Goal: Task Accomplishment & Management: Manage account settings

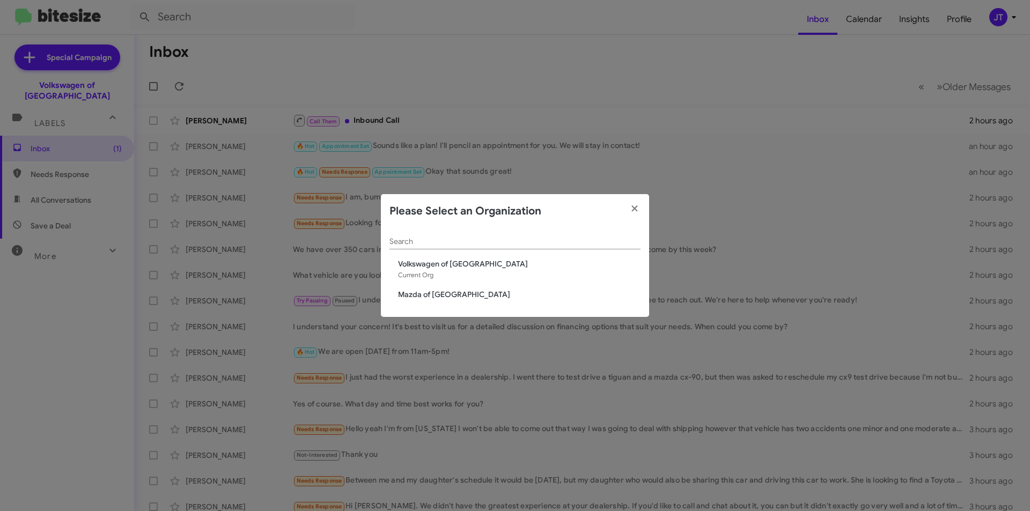
click at [421, 291] on span "Mazda of [GEOGRAPHIC_DATA]" at bounding box center [519, 294] width 242 height 11
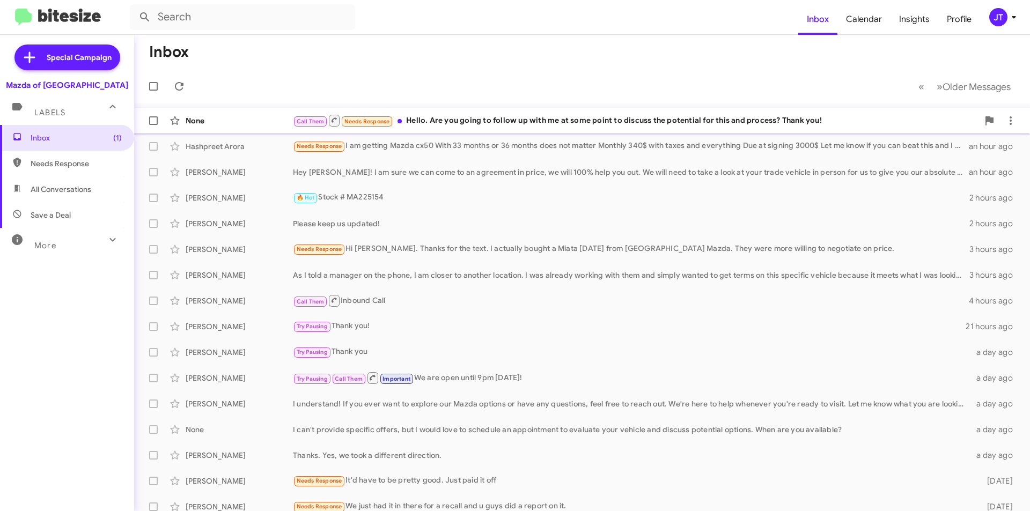
click at [563, 130] on div "None Call Them Needs Response Hello. Are you going to follow up with me at some…" at bounding box center [582, 120] width 878 height 21
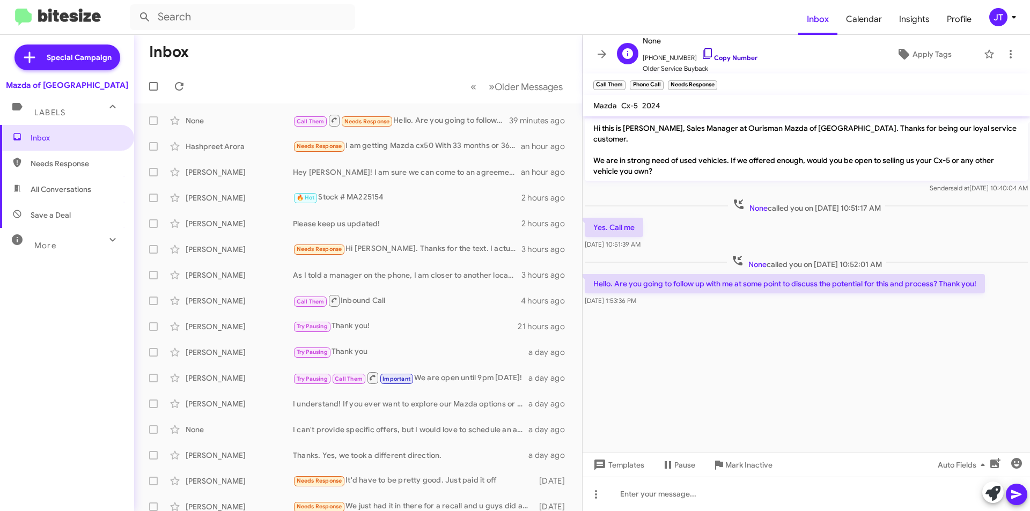
click at [722, 54] on link "Copy Number" at bounding box center [729, 58] width 56 height 8
click at [1009, 17] on icon at bounding box center [1013, 17] width 13 height 13
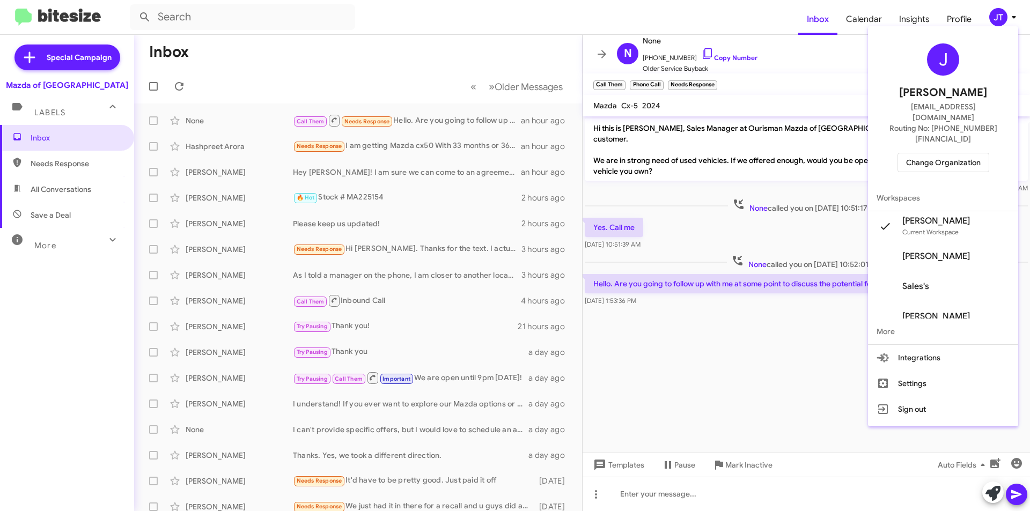
click at [959, 127] on div "J Josh Tejeda jtejeda@ourismancars.com Routing No: +1 (301) 424-7800 Change Org…" at bounding box center [943, 108] width 150 height 154
click at [958, 153] on span "Change Organization" at bounding box center [943, 162] width 75 height 18
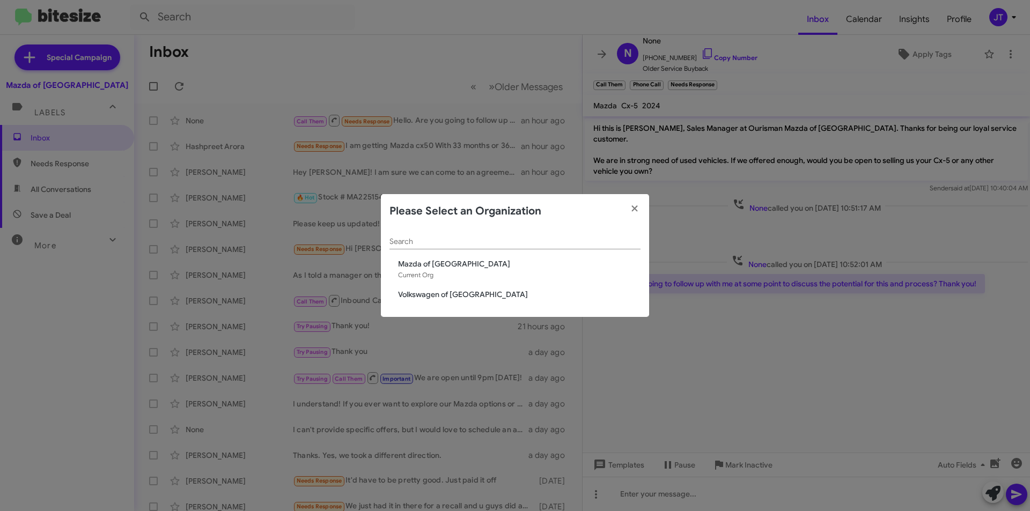
click at [442, 294] on span "Volkswagen of [GEOGRAPHIC_DATA]" at bounding box center [519, 294] width 242 height 11
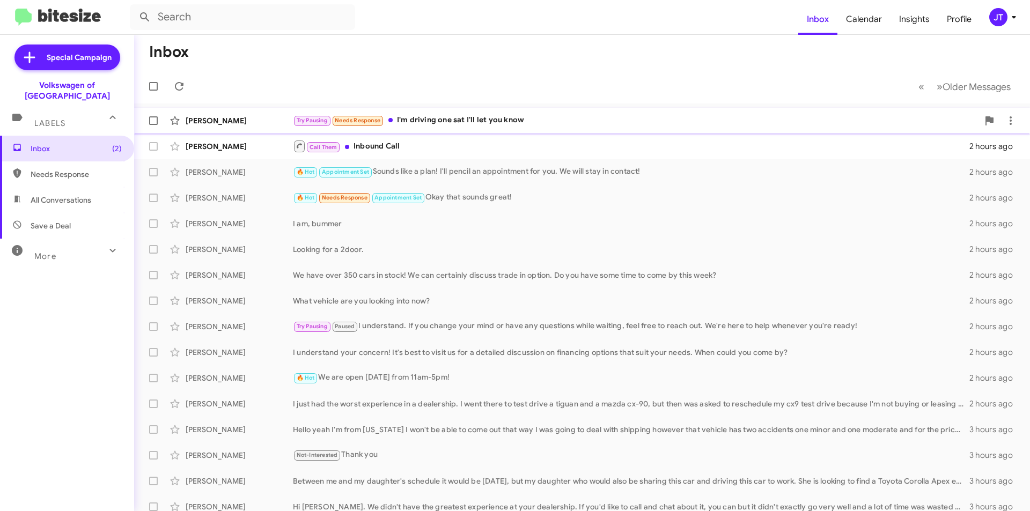
click at [554, 124] on div "Try Pausing Needs Response I'm driving one sat I'll let you know" at bounding box center [635, 120] width 685 height 12
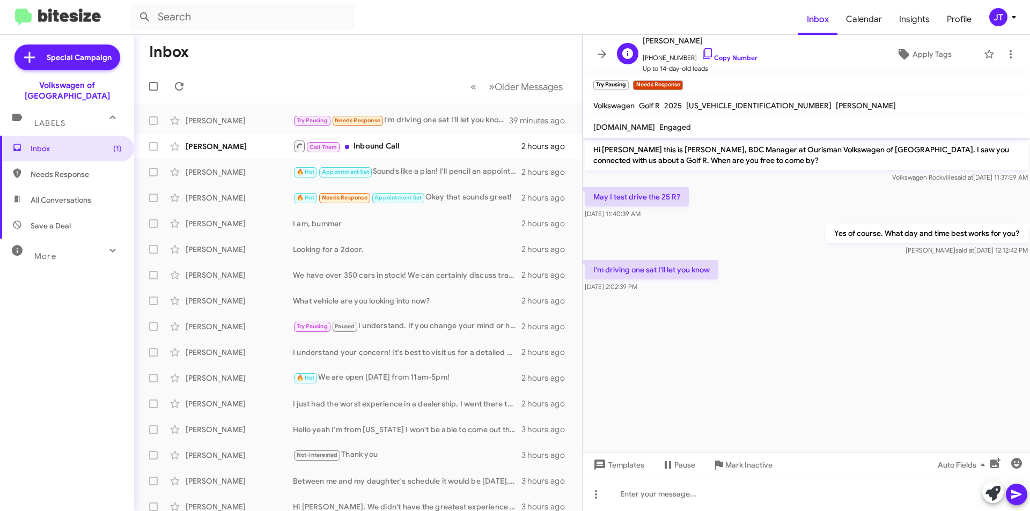
click at [718, 53] on span "+19083993270 Copy Number" at bounding box center [699, 55] width 115 height 16
click at [723, 61] on link "Copy Number" at bounding box center [729, 58] width 56 height 8
click at [662, 501] on div at bounding box center [805, 494] width 447 height 34
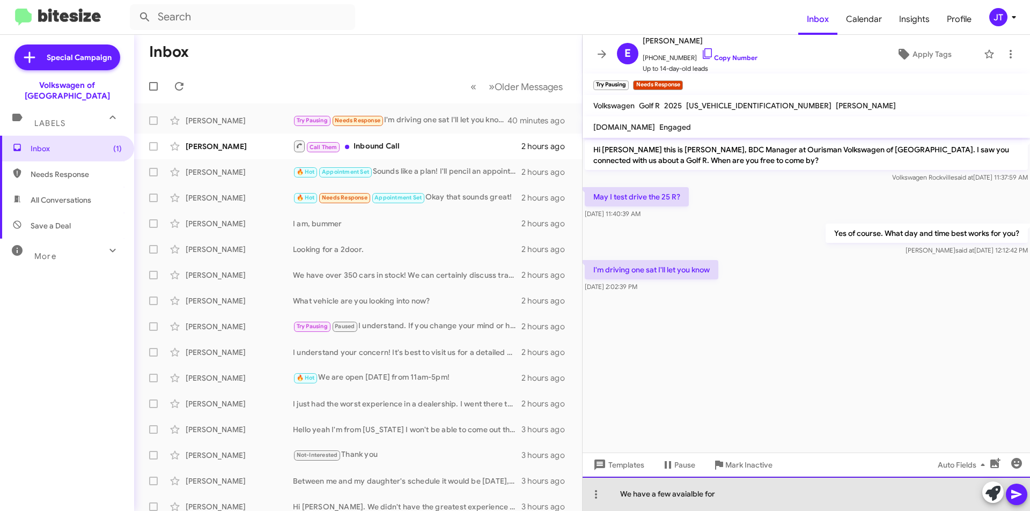
click at [693, 494] on div "We have a few avaialble for" at bounding box center [805, 494] width 447 height 34
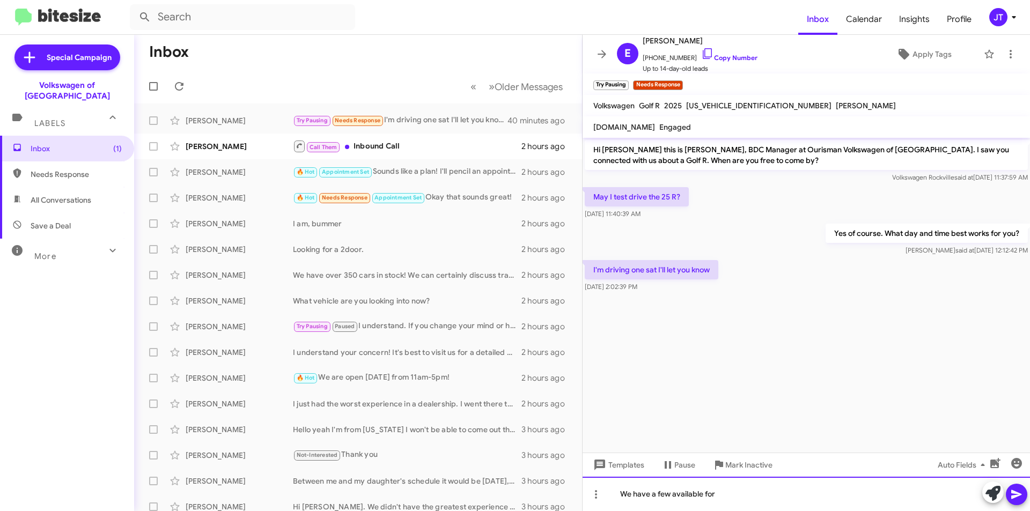
click at [734, 490] on div "We have a few available for" at bounding box center [805, 494] width 447 height 34
click at [879, 494] on div "We have a few available for you to test drive! Why not just stop by our store?" at bounding box center [805, 494] width 447 height 34
click at [943, 496] on div "We have a few available for you to test drive! Why not just stop by our store i…" at bounding box center [805, 494] width 447 height 34
click at [921, 497] on div "We have a few available for you to test drive! Why not just stop by our store i…" at bounding box center [805, 494] width 447 height 34
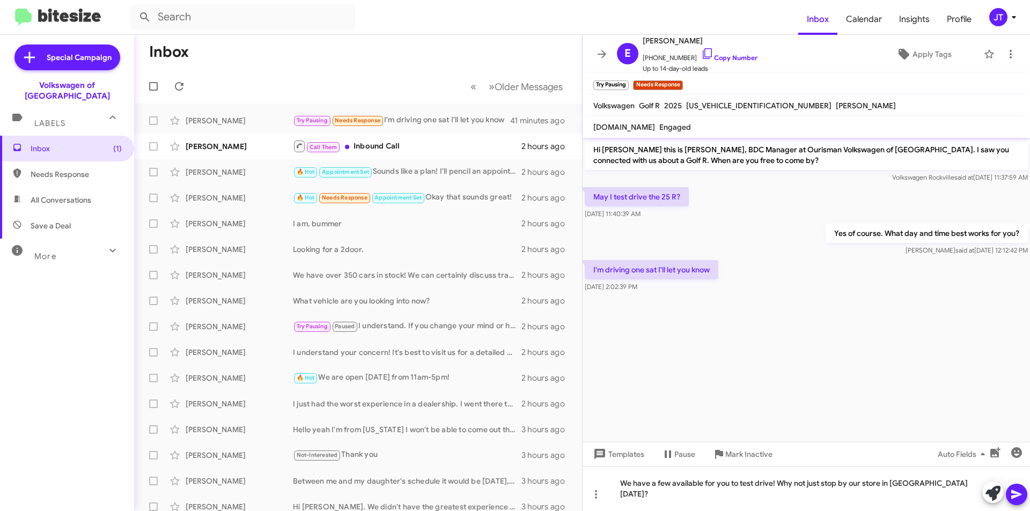
click at [1019, 494] on icon at bounding box center [1016, 494] width 10 height 9
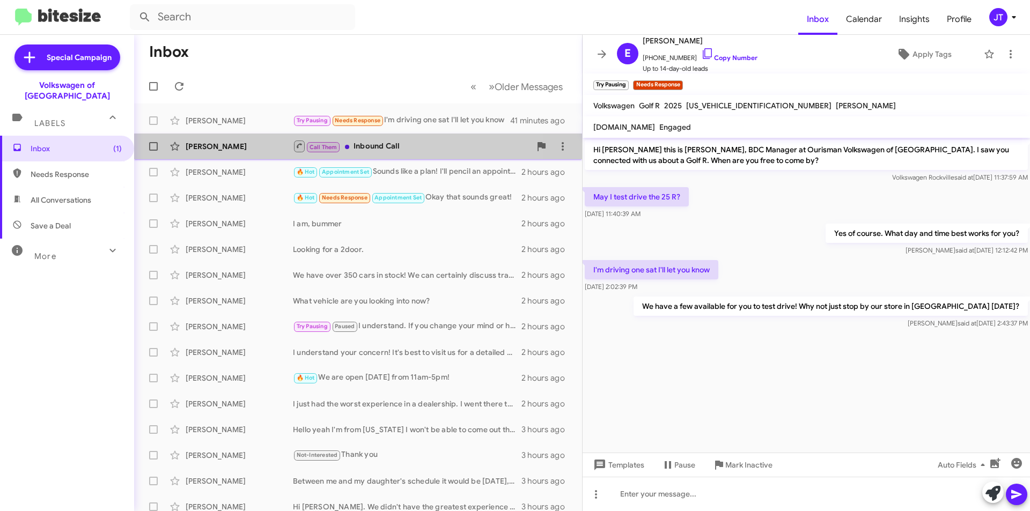
click at [394, 147] on div "Call Them Inbound Call" at bounding box center [412, 145] width 238 height 13
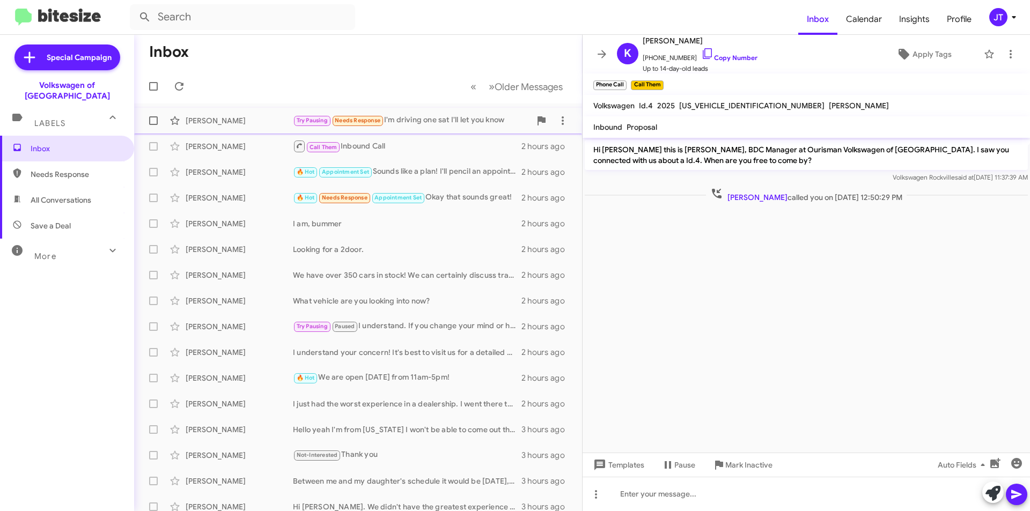
click at [436, 121] on div "Try Pausing Needs Response I'm driving one sat I'll let you know" at bounding box center [412, 120] width 238 height 12
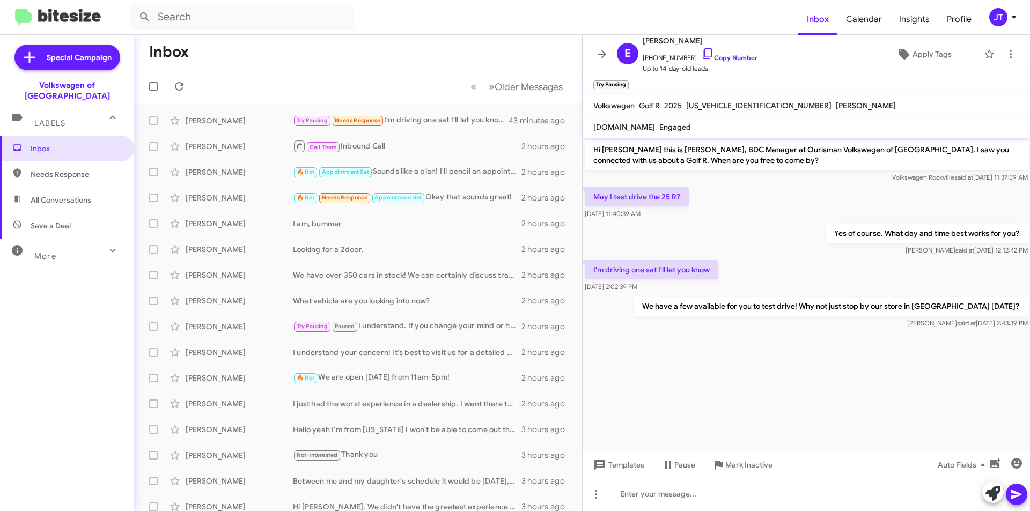
click at [1014, 21] on icon at bounding box center [1013, 17] width 13 height 13
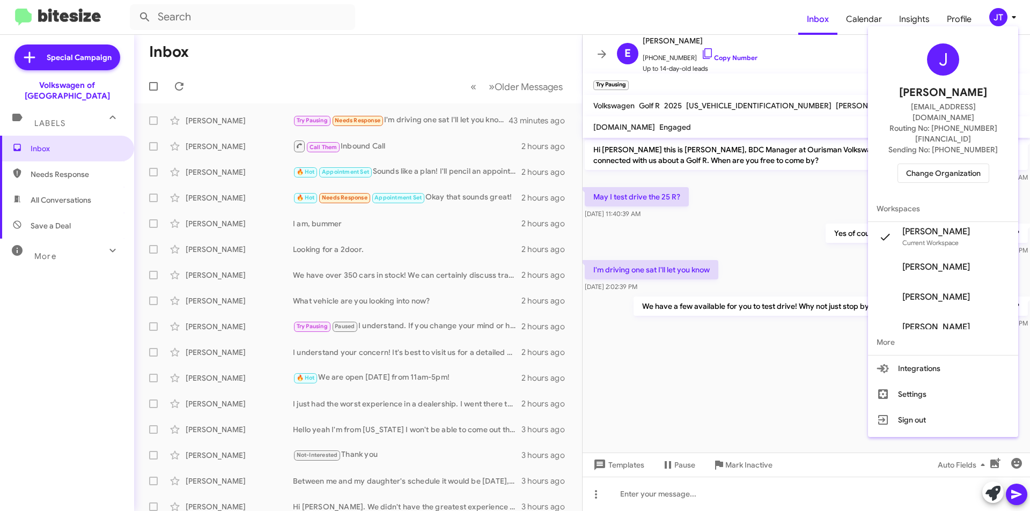
click at [941, 164] on span "Change Organization" at bounding box center [943, 173] width 75 height 18
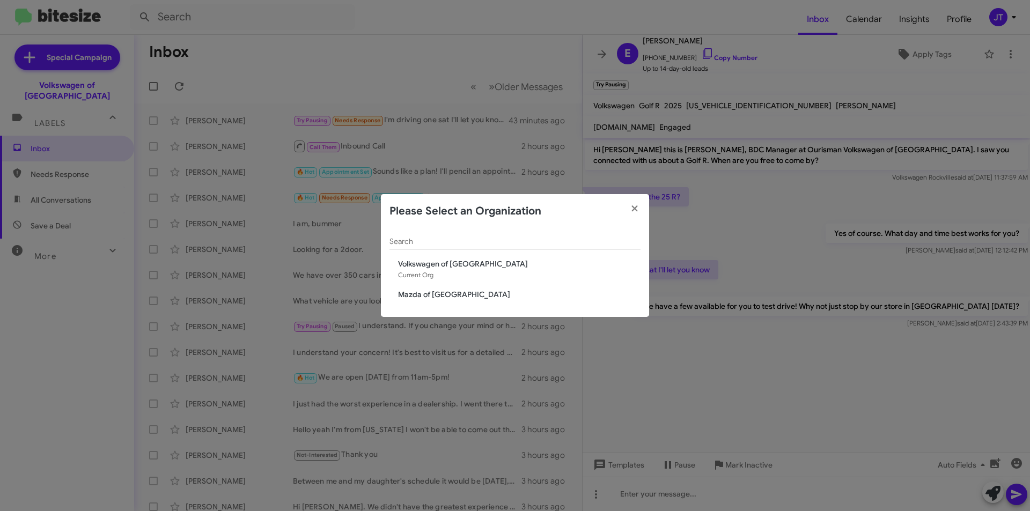
click at [439, 295] on span "Mazda of [GEOGRAPHIC_DATA]" at bounding box center [519, 294] width 242 height 11
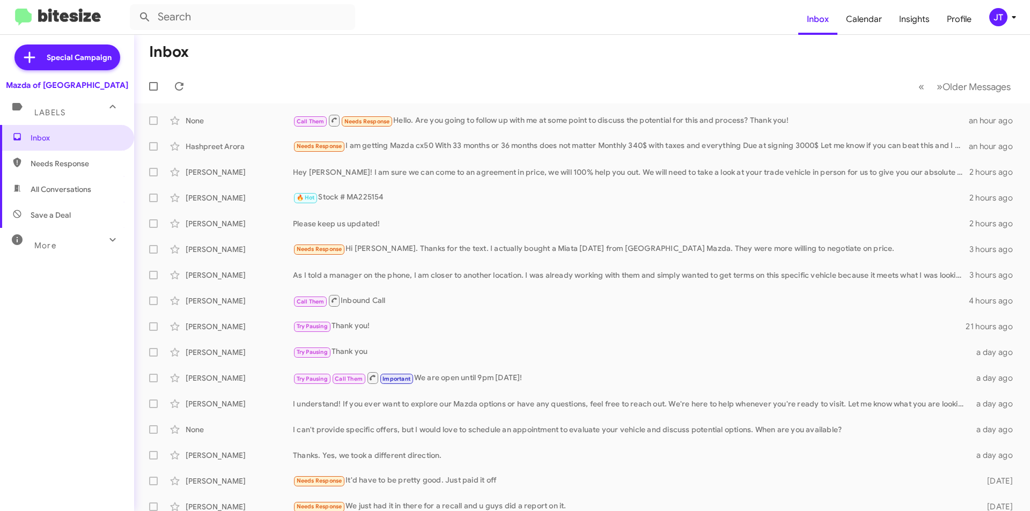
click at [1009, 17] on icon at bounding box center [1013, 17] width 13 height 13
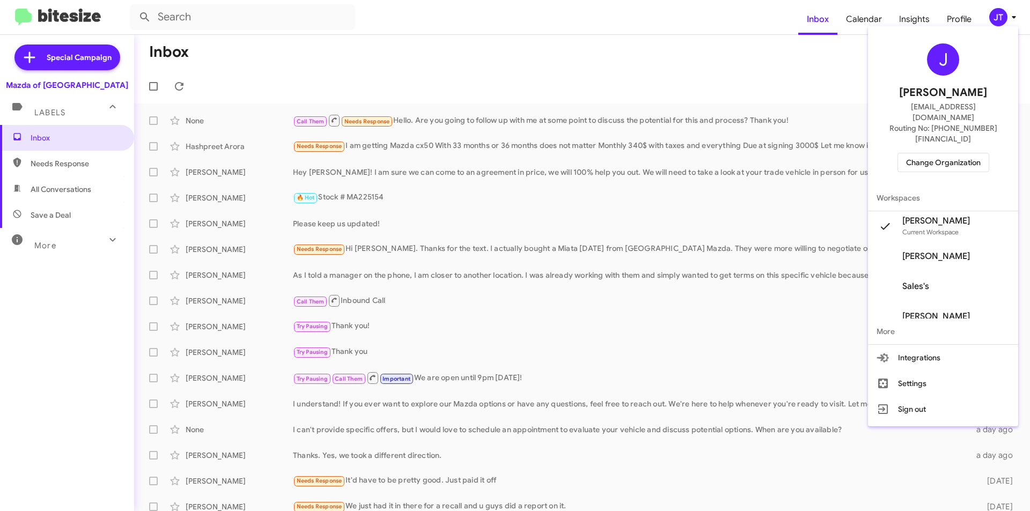
click at [685, 57] on div at bounding box center [515, 255] width 1030 height 511
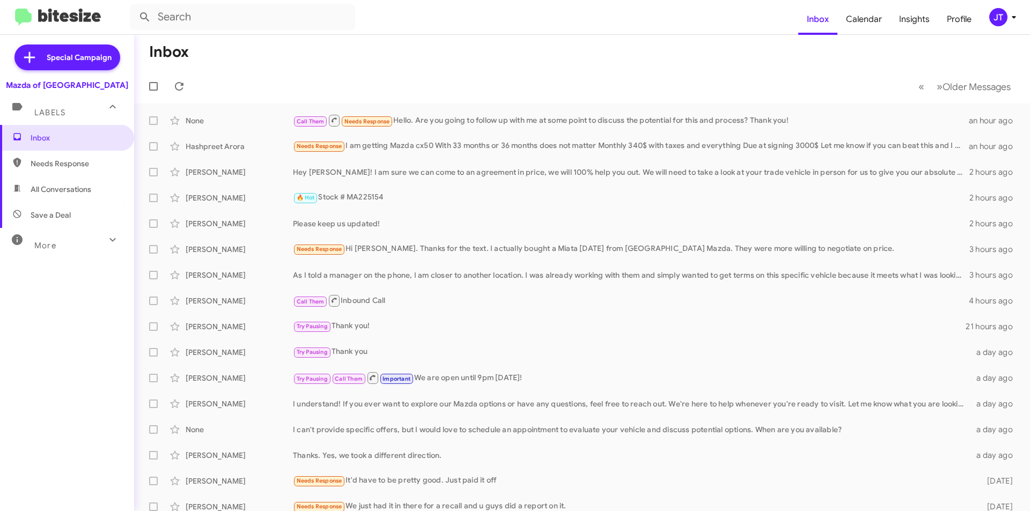
click at [1009, 16] on icon at bounding box center [1013, 17] width 13 height 13
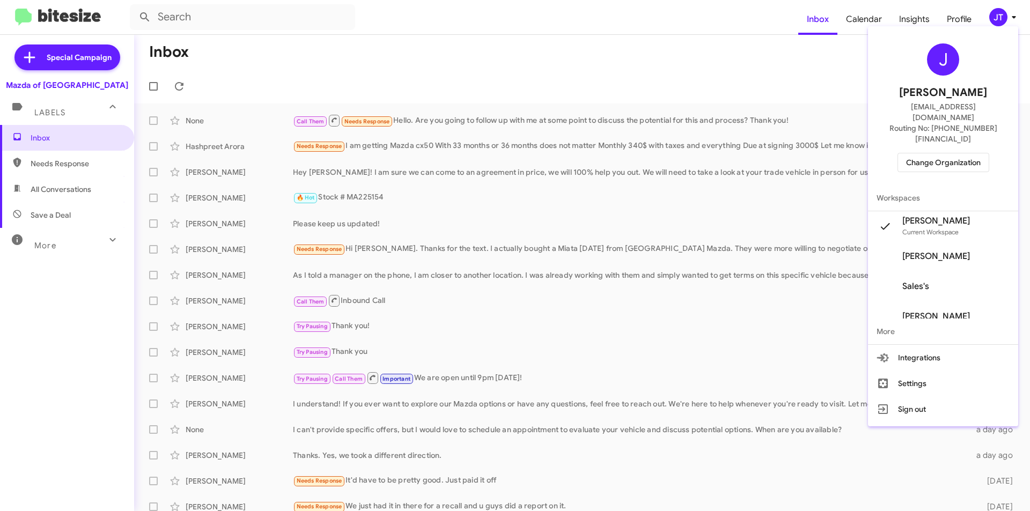
click at [931, 153] on span "Change Organization" at bounding box center [943, 162] width 75 height 18
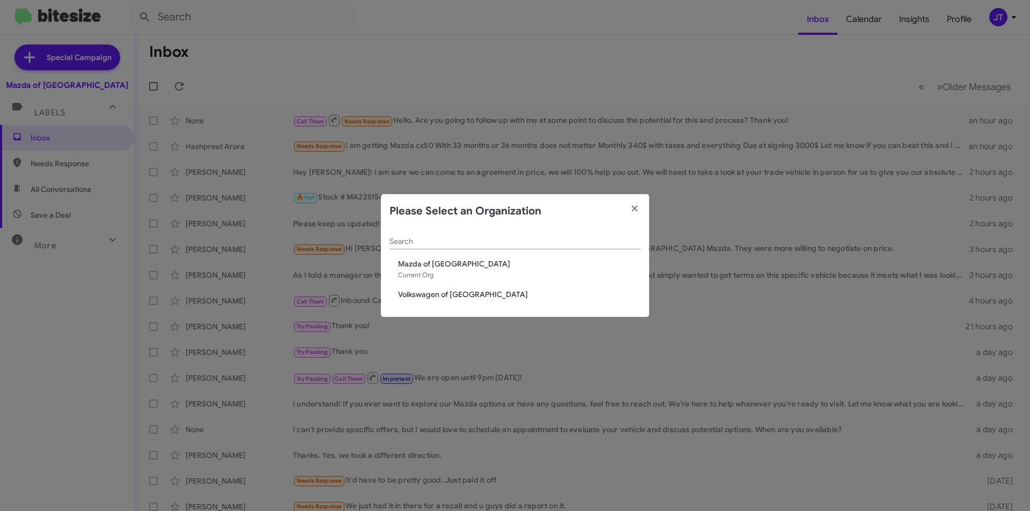
click at [437, 288] on div "Search Mazda of Rockville Current Org Volkswagen of Rockville" at bounding box center [515, 272] width 268 height 89
click at [439, 292] on span "Volkswagen of Rockville" at bounding box center [519, 294] width 242 height 11
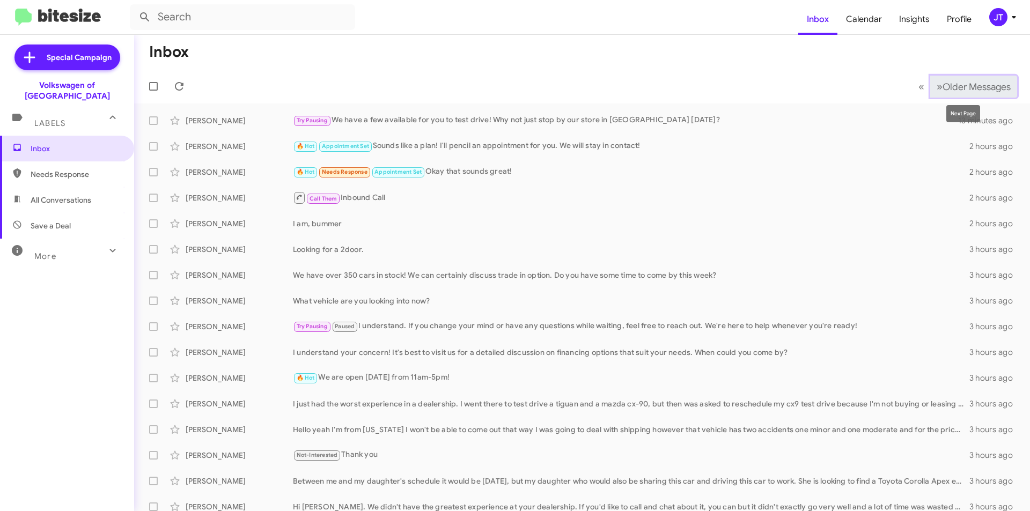
click at [945, 83] on span "Older Messages" at bounding box center [976, 87] width 68 height 12
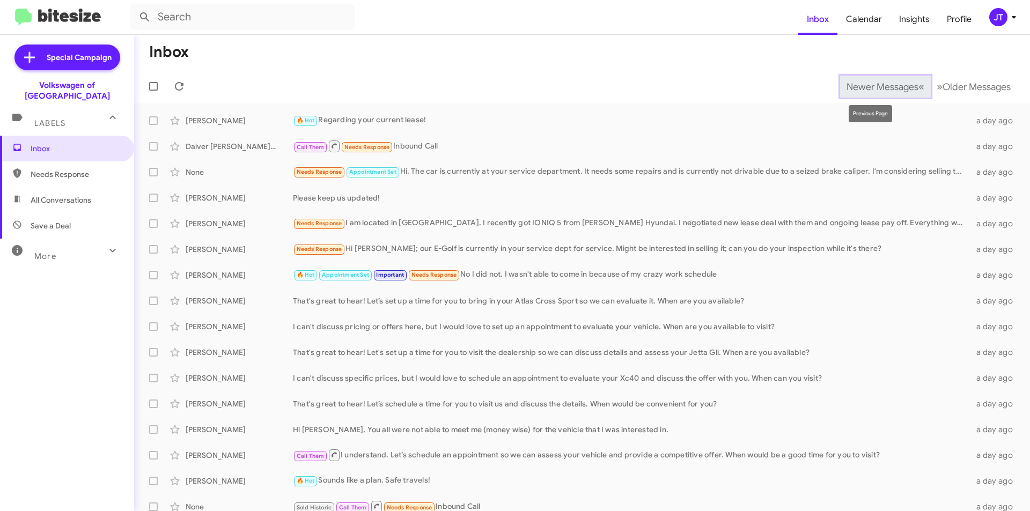
click at [877, 90] on span "Newer Messages" at bounding box center [882, 87] width 72 height 12
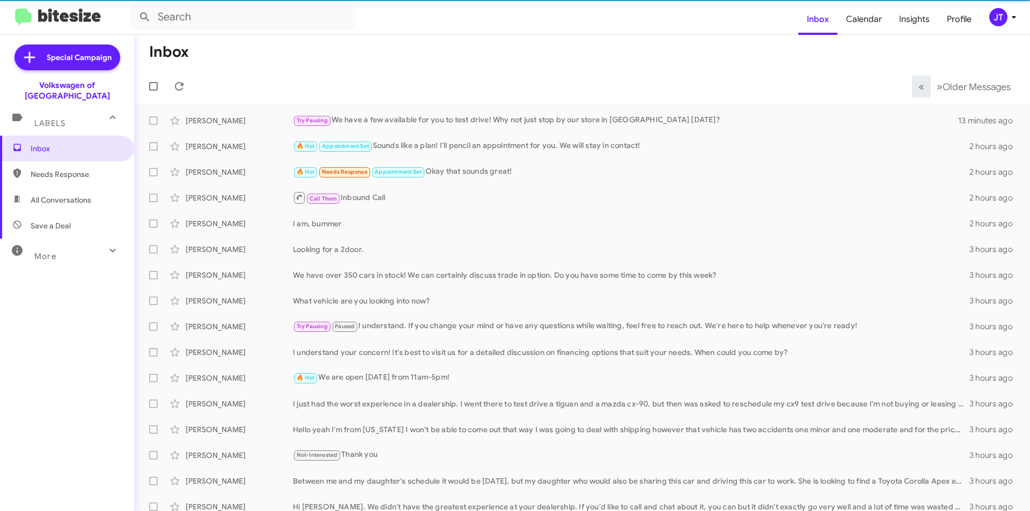
click at [1015, 17] on icon at bounding box center [1013, 17] width 4 height 3
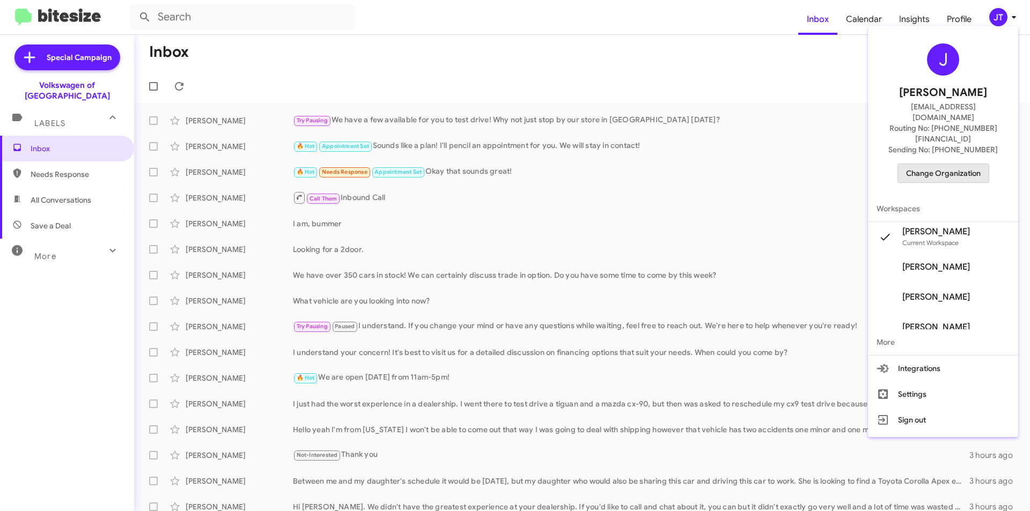
click at [943, 164] on span "Change Organization" at bounding box center [943, 173] width 75 height 18
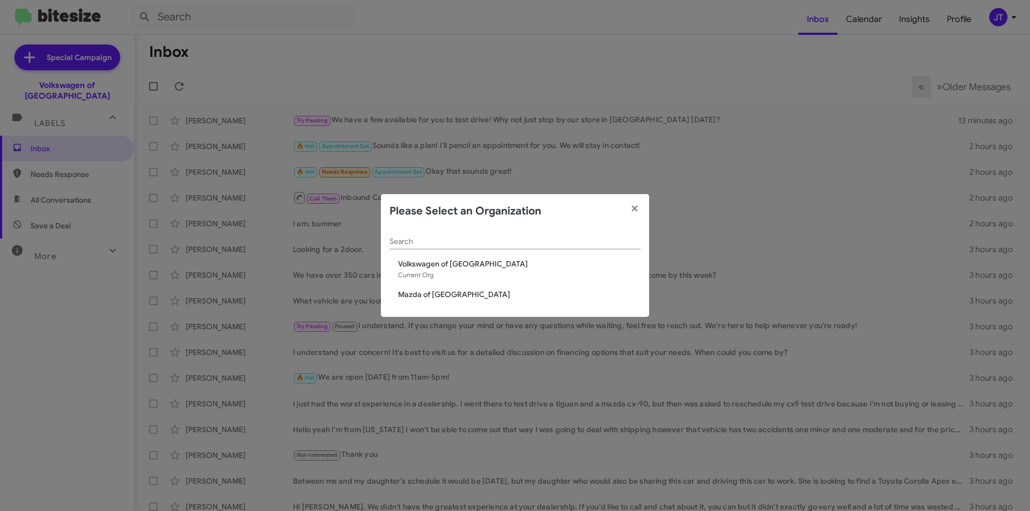
click at [434, 291] on span "Mazda of [GEOGRAPHIC_DATA]" at bounding box center [519, 294] width 242 height 11
